Goal: Information Seeking & Learning: Learn about a topic

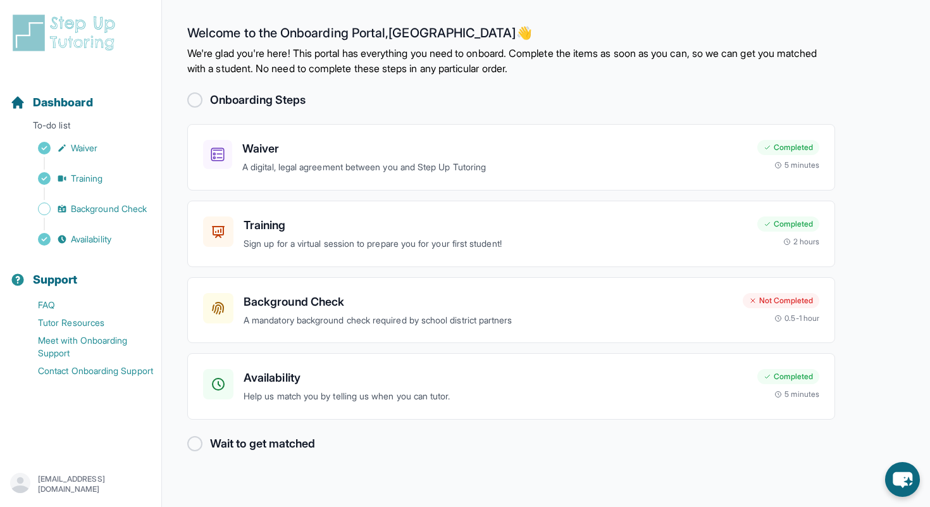
click at [551, 319] on p "A mandatory background check required by school district partners" at bounding box center [487, 320] width 489 height 15
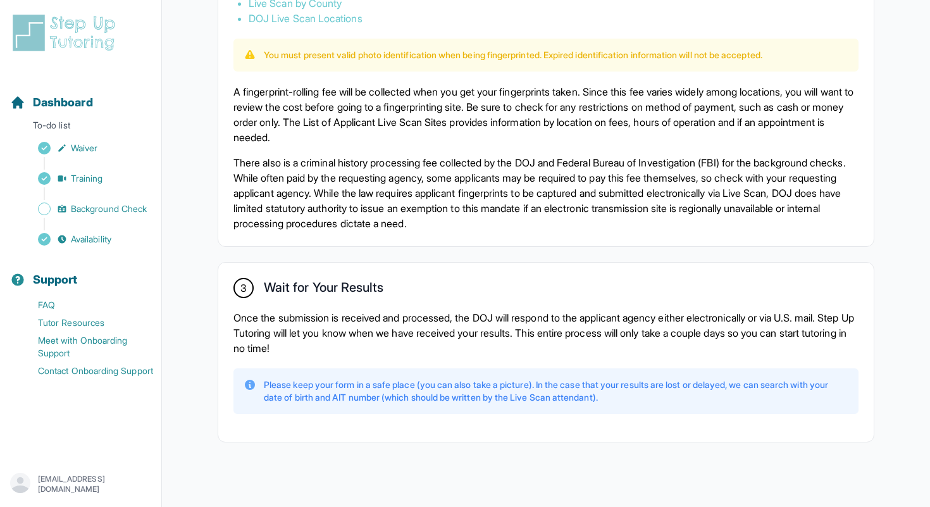
scroll to position [858, 0]
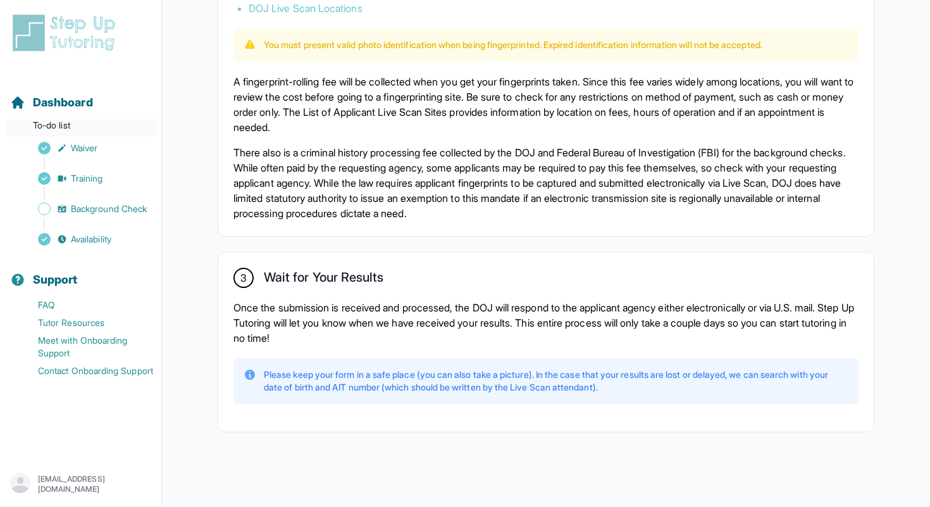
click at [65, 121] on p "To-do list" at bounding box center [80, 128] width 151 height 18
click at [53, 90] on div "Dashboard" at bounding box center [80, 103] width 151 height 28
click at [52, 99] on span "Dashboard" at bounding box center [63, 103] width 60 height 18
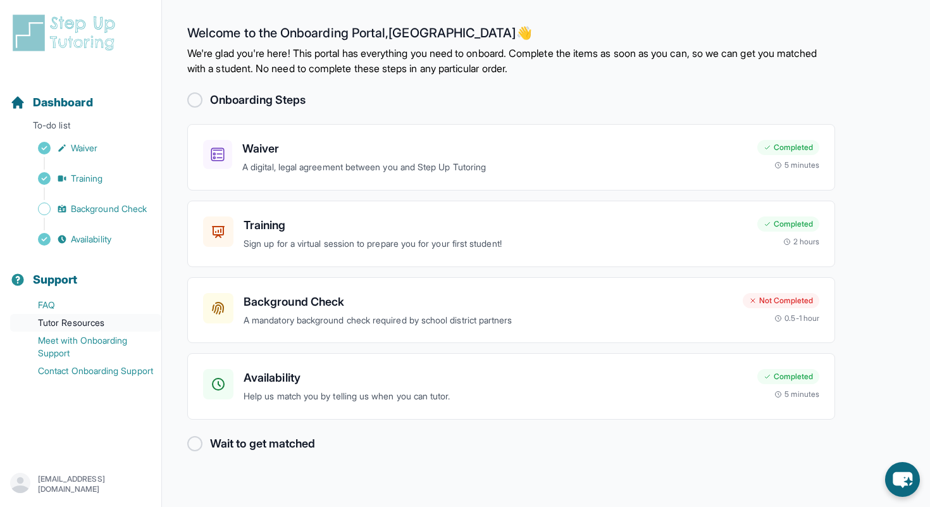
click at [76, 329] on link "Tutor Resources" at bounding box center [85, 323] width 151 height 18
click at [69, 350] on link "Meet with Onboarding Support" at bounding box center [85, 346] width 151 height 30
click at [89, 326] on link "Tutor Resources" at bounding box center [85, 323] width 151 height 18
click at [95, 310] on link "FAQ" at bounding box center [85, 305] width 151 height 18
